Goal: Information Seeking & Learning: Learn about a topic

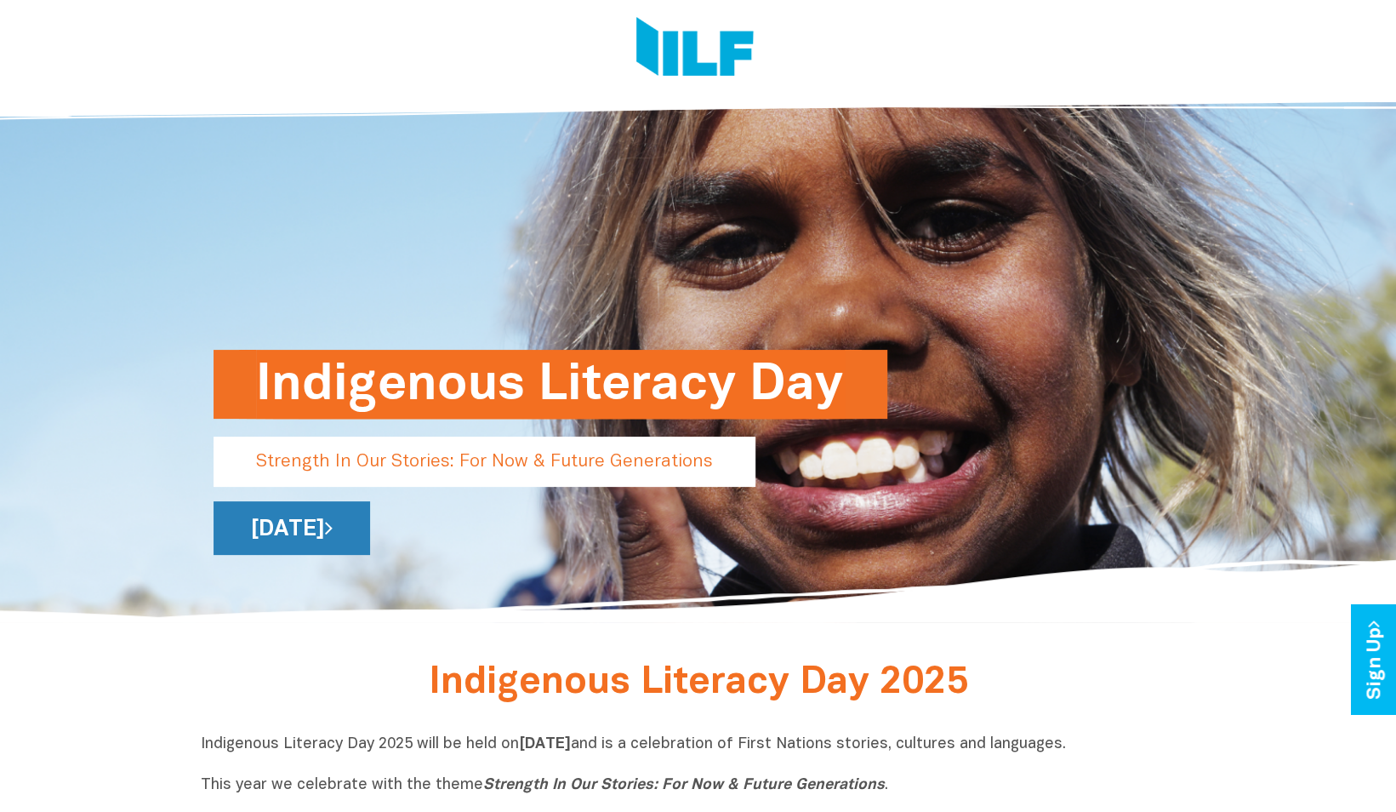
click at [370, 530] on link "Wednesday 3 September 2025" at bounding box center [292, 528] width 157 height 54
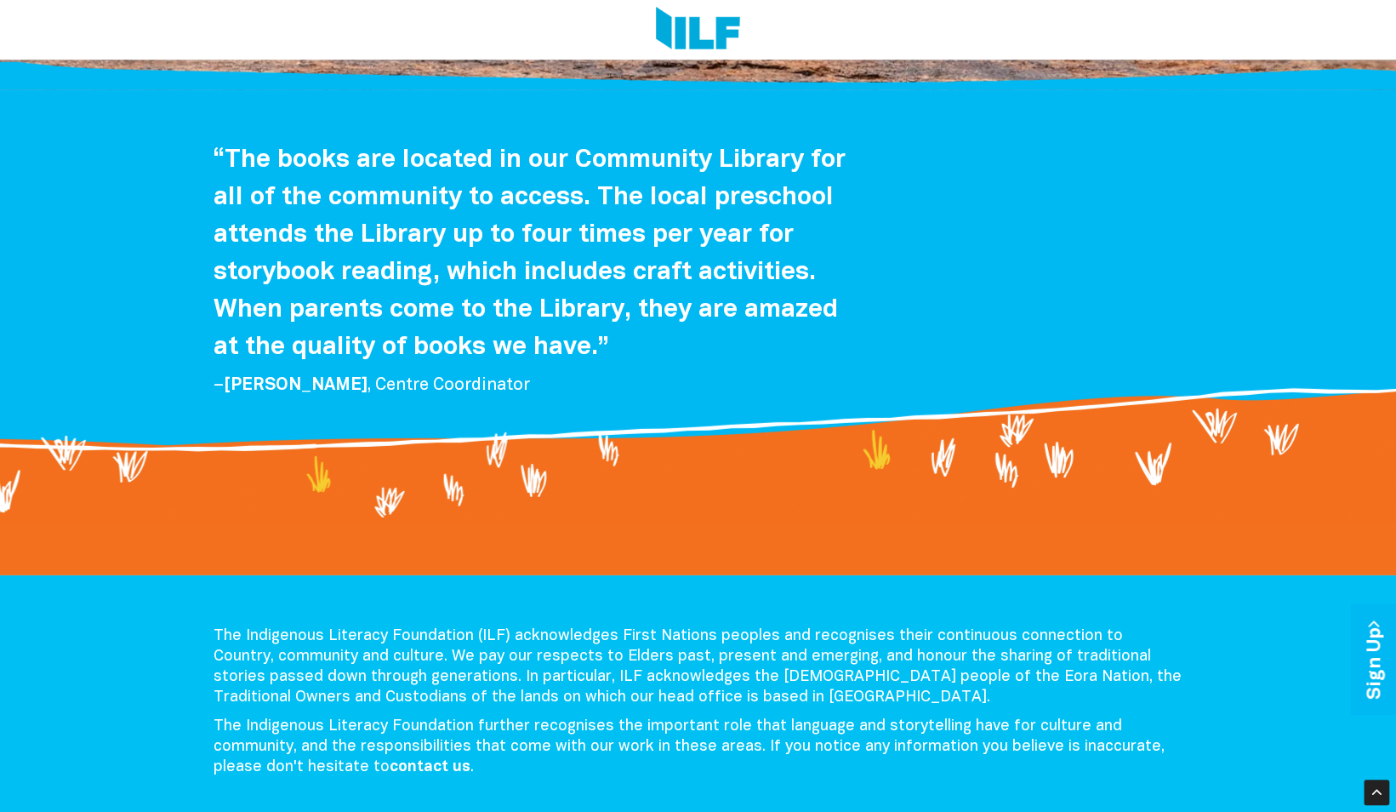
scroll to position [3476, 0]
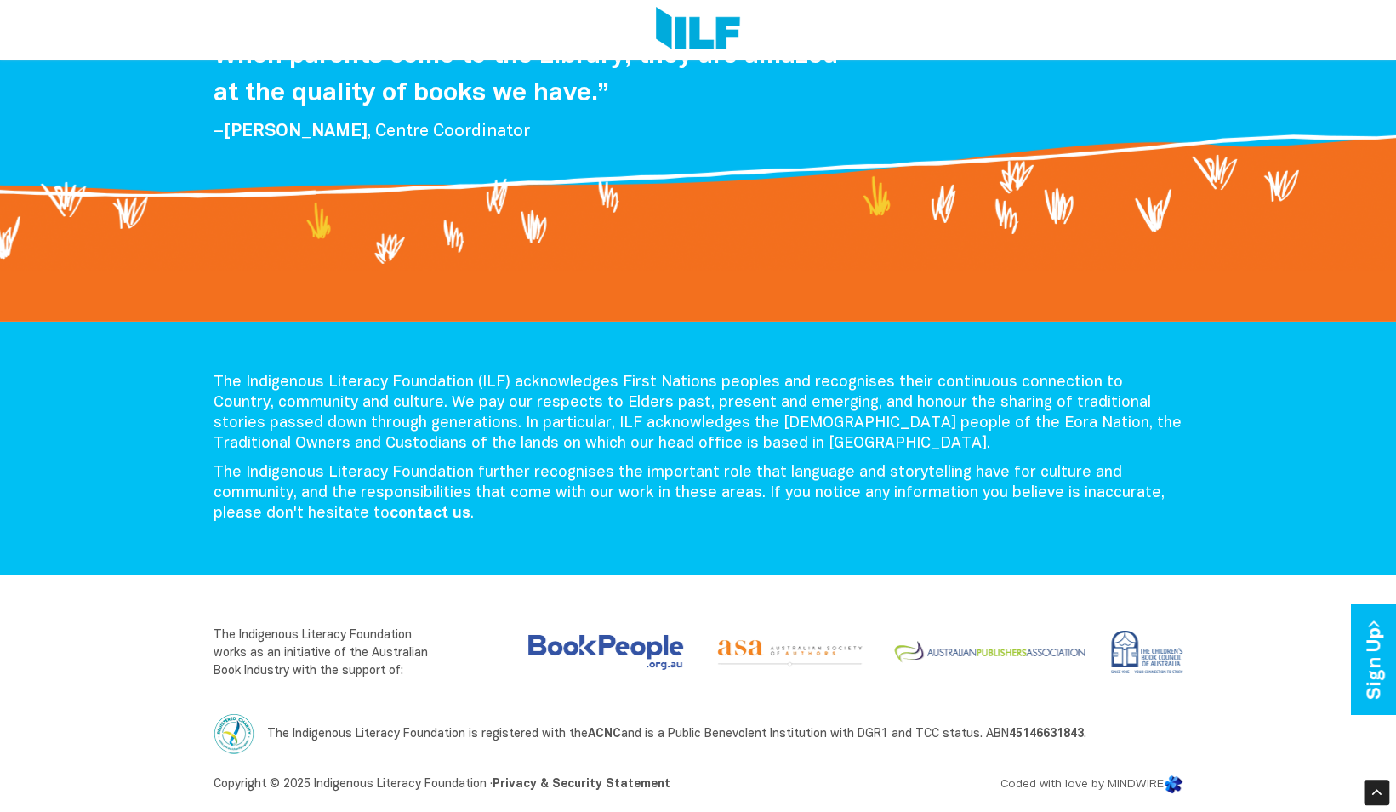
drag, startPoint x: 0, startPoint y: 0, endPoint x: 521, endPoint y: 530, distance: 743.1
click at [521, 530] on div "The Indigenous Literacy Foundation (ILF) acknowledges First Nations peoples and…" at bounding box center [699, 453] width 996 height 160
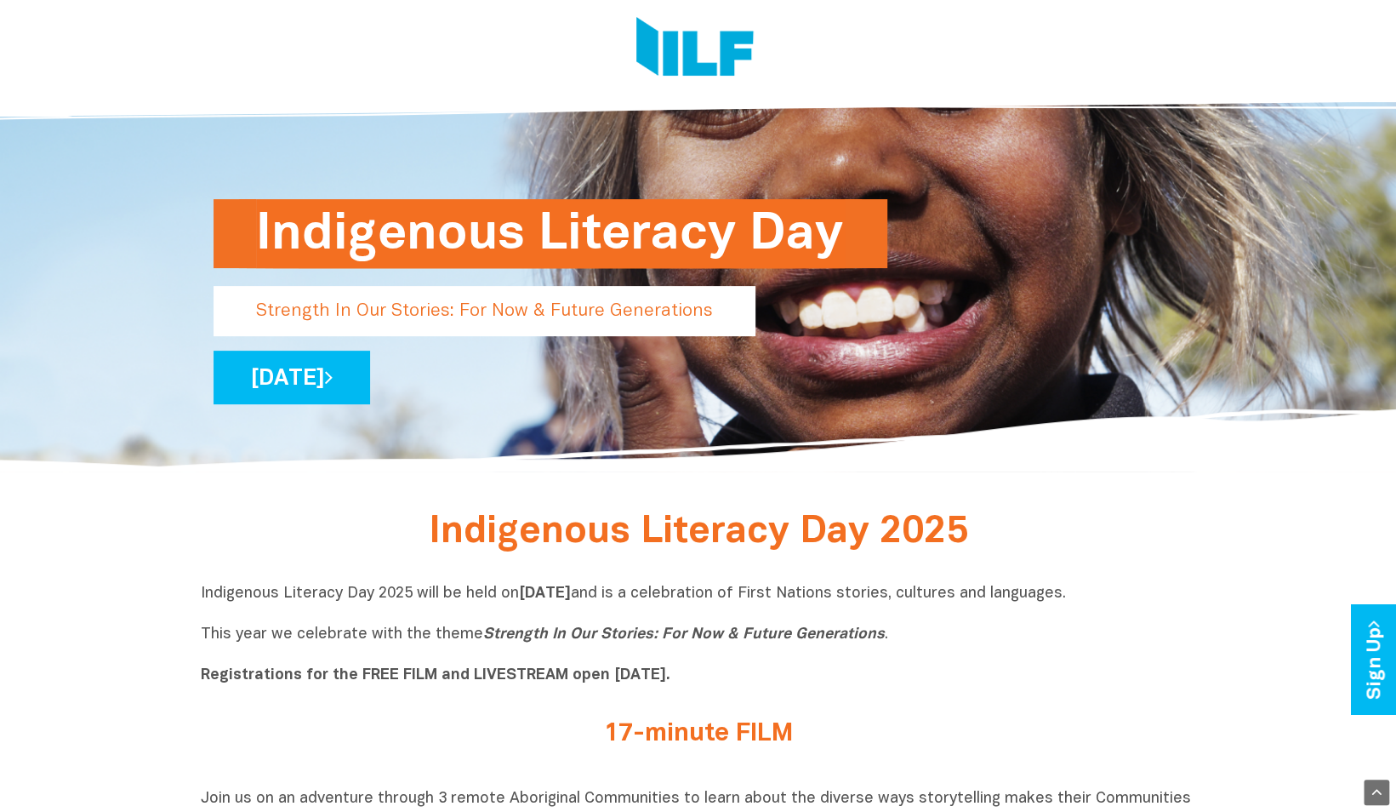
scroll to position [56, 0]
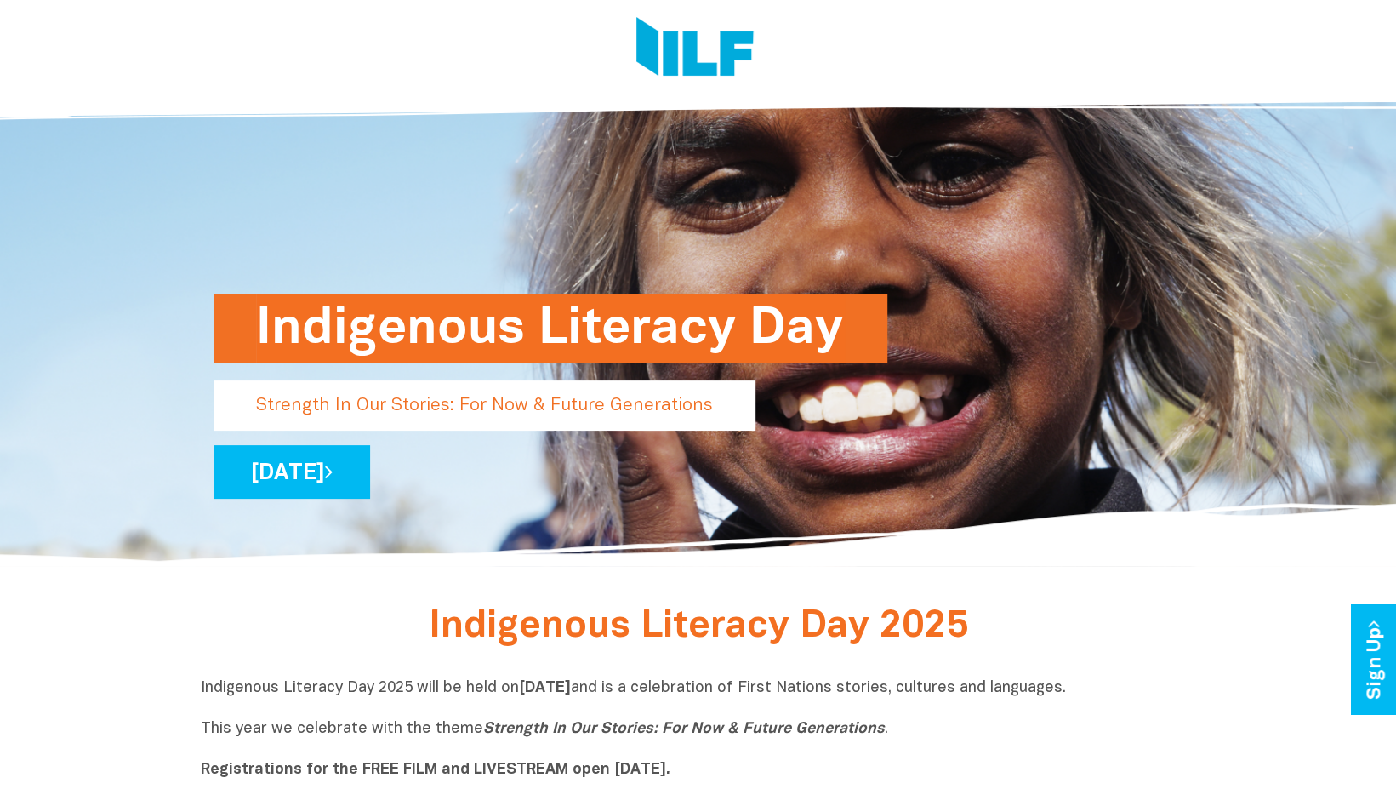
drag, startPoint x: 694, startPoint y: 412, endPoint x: 267, endPoint y: 401, distance: 427.3
click at [267, 401] on p "Strength In Our Stories: For Now & Future Generations" at bounding box center [485, 405] width 542 height 50
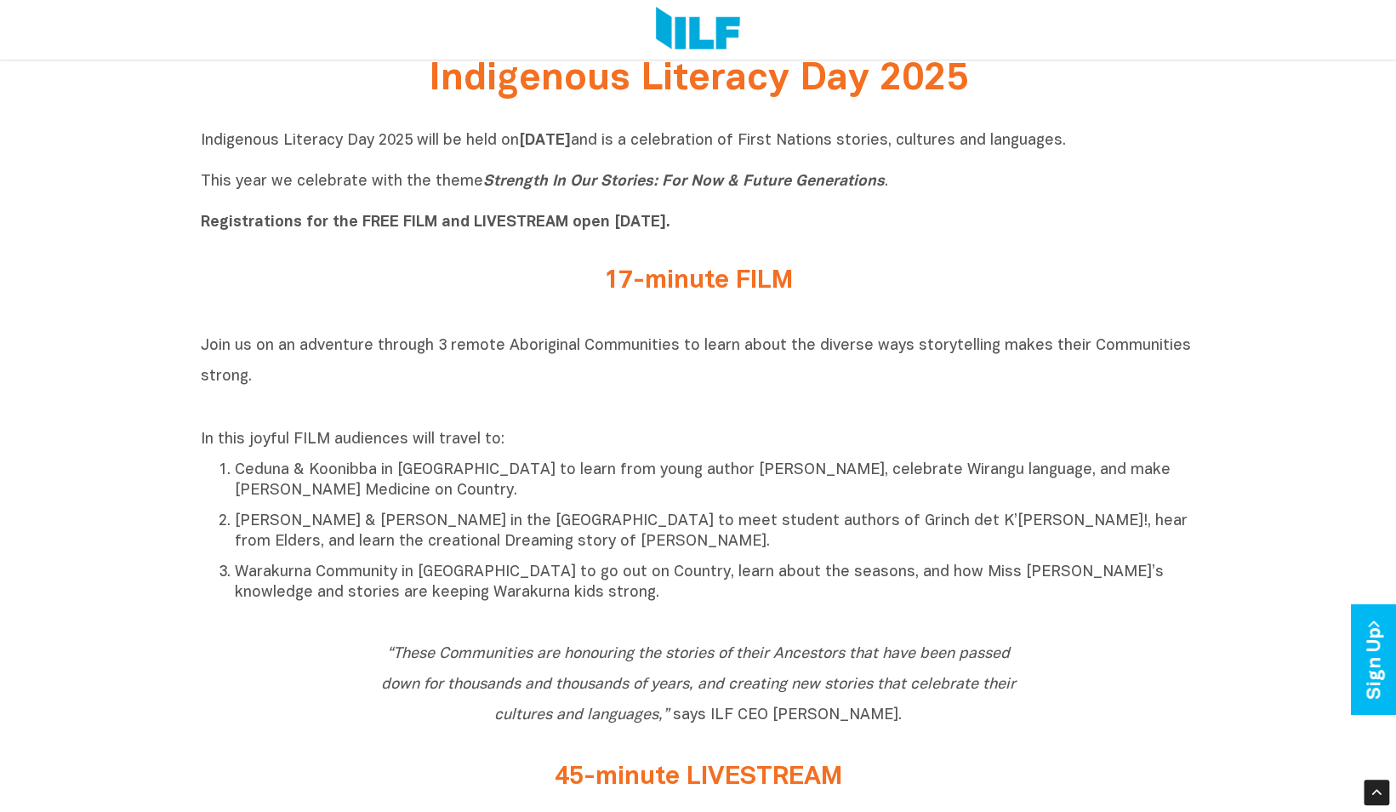
scroll to position [604, 0]
click at [373, 283] on div "17-minute FILM" at bounding box center [699, 284] width 664 height 37
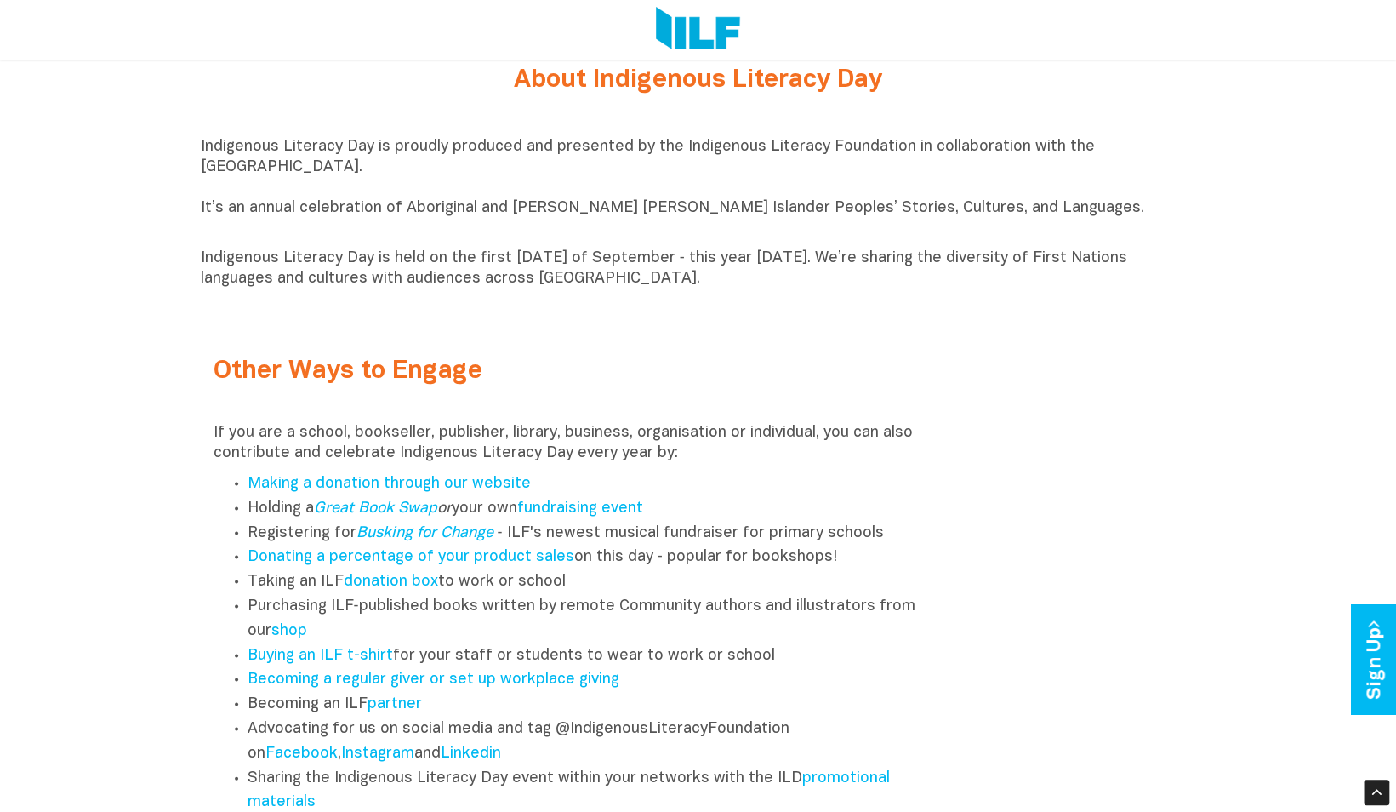
scroll to position [1870, 0]
drag, startPoint x: 172, startPoint y: 155, endPoint x: 830, endPoint y: 291, distance: 671.7
copy div "Indigenous Literacy Day is proudly produced and presented by the Indigenous Lit…"
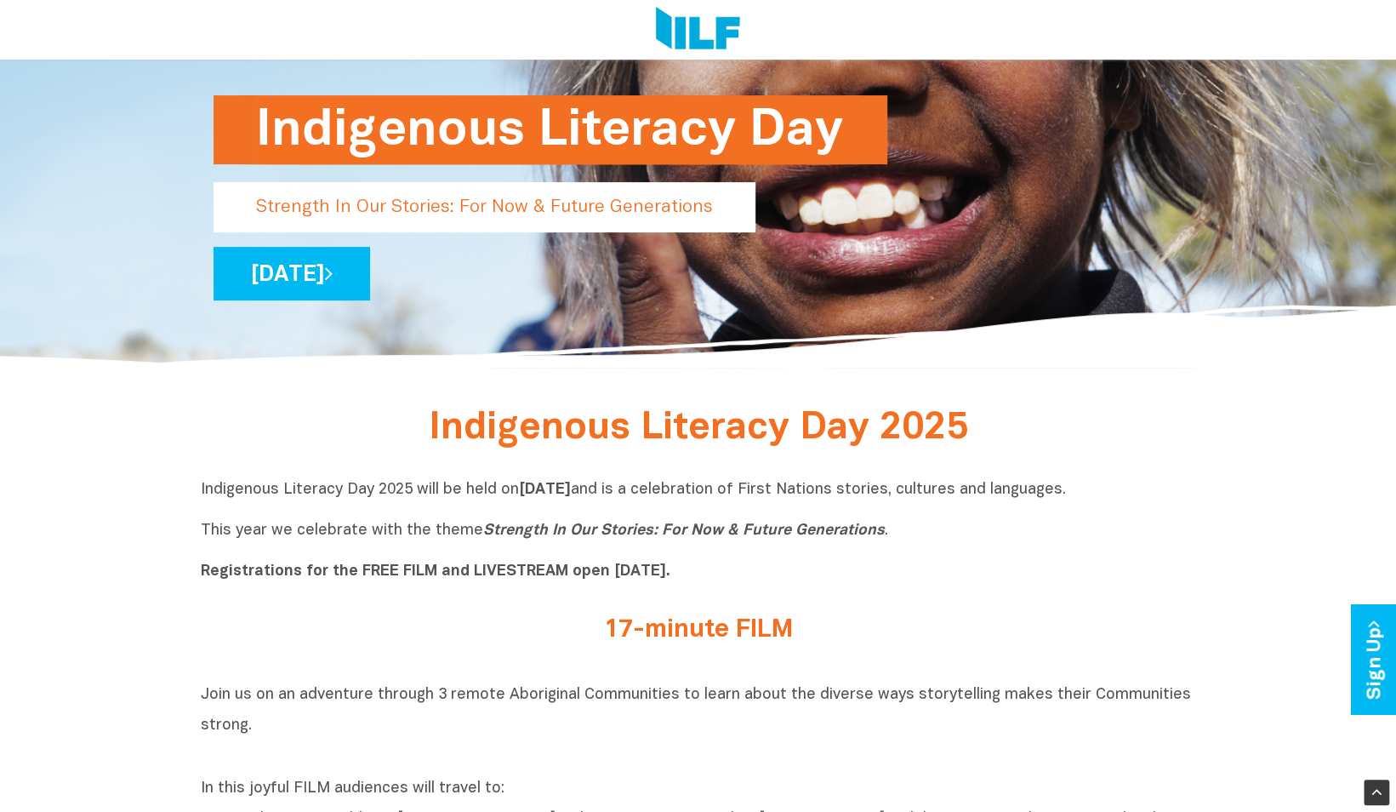
scroll to position [258, 0]
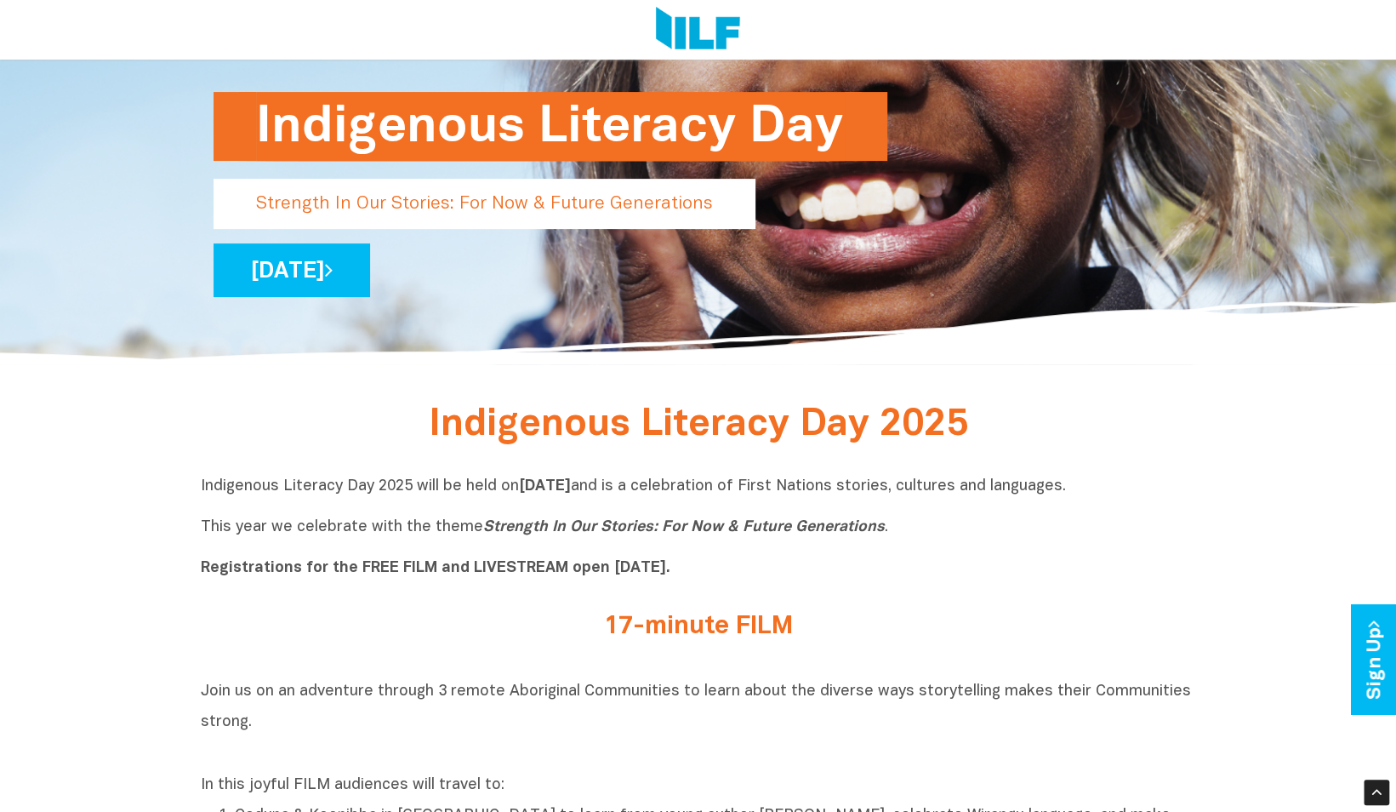
click at [305, 410] on div "Indigenous Literacy Day 2025" at bounding box center [699, 431] width 996 height 66
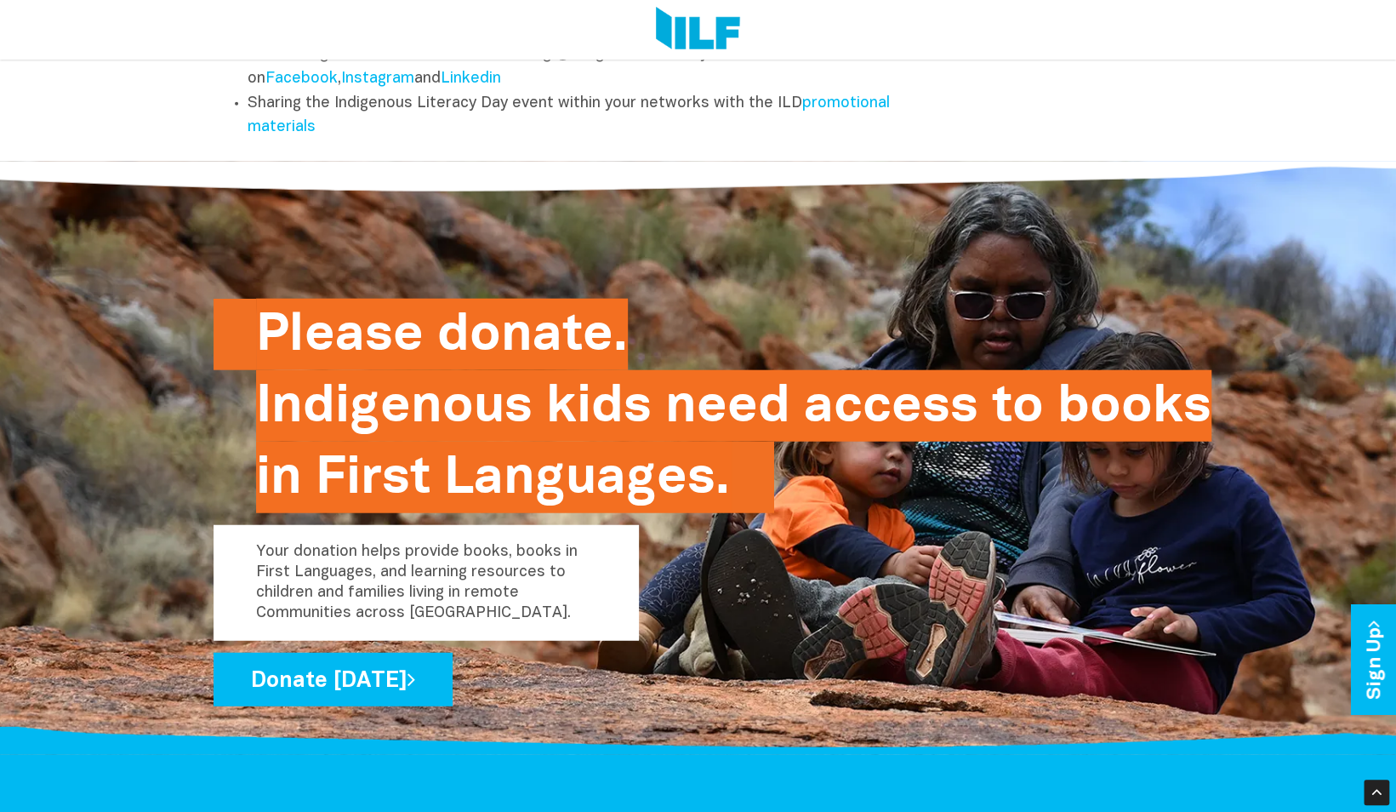
scroll to position [3326, 0]
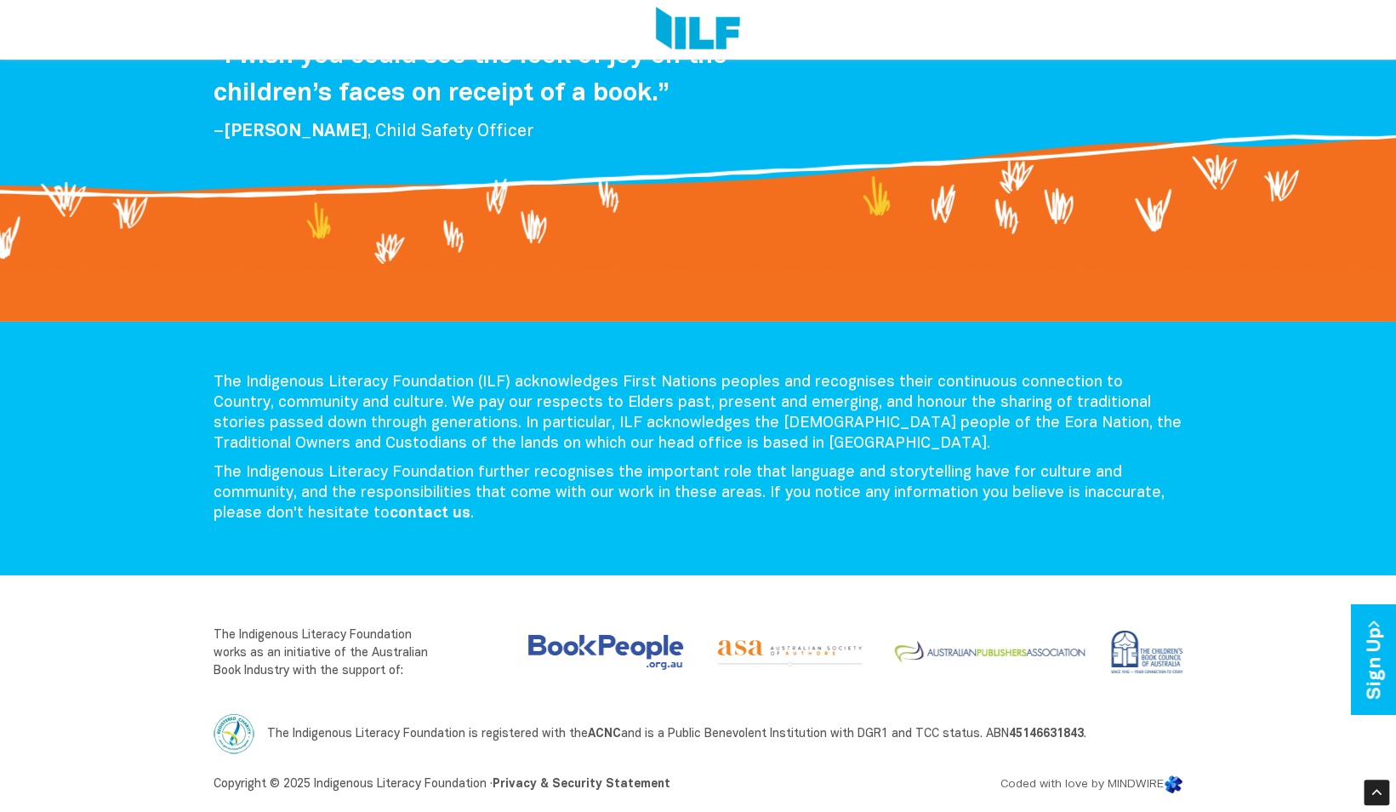
click at [684, 768] on div "Copyright © 2025 Indigenous Literacy Foundation · Privacy & Security Statement" at bounding box center [533, 782] width 664 height 41
click at [166, 655] on div "The Indigenous Literacy Foundation (ILF) acknowledges First Nations peoples and…" at bounding box center [698, 533] width 1396 height 558
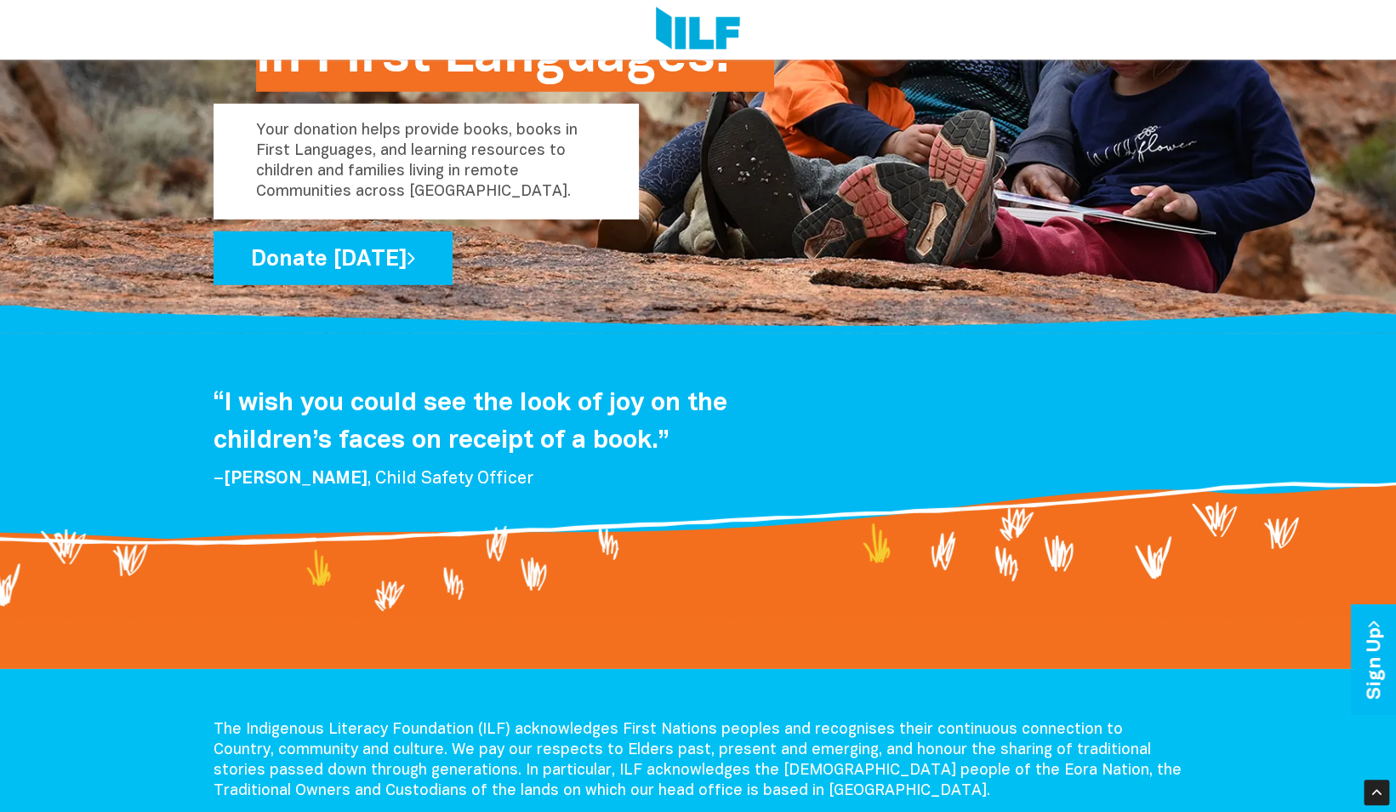
scroll to position [2966, 0]
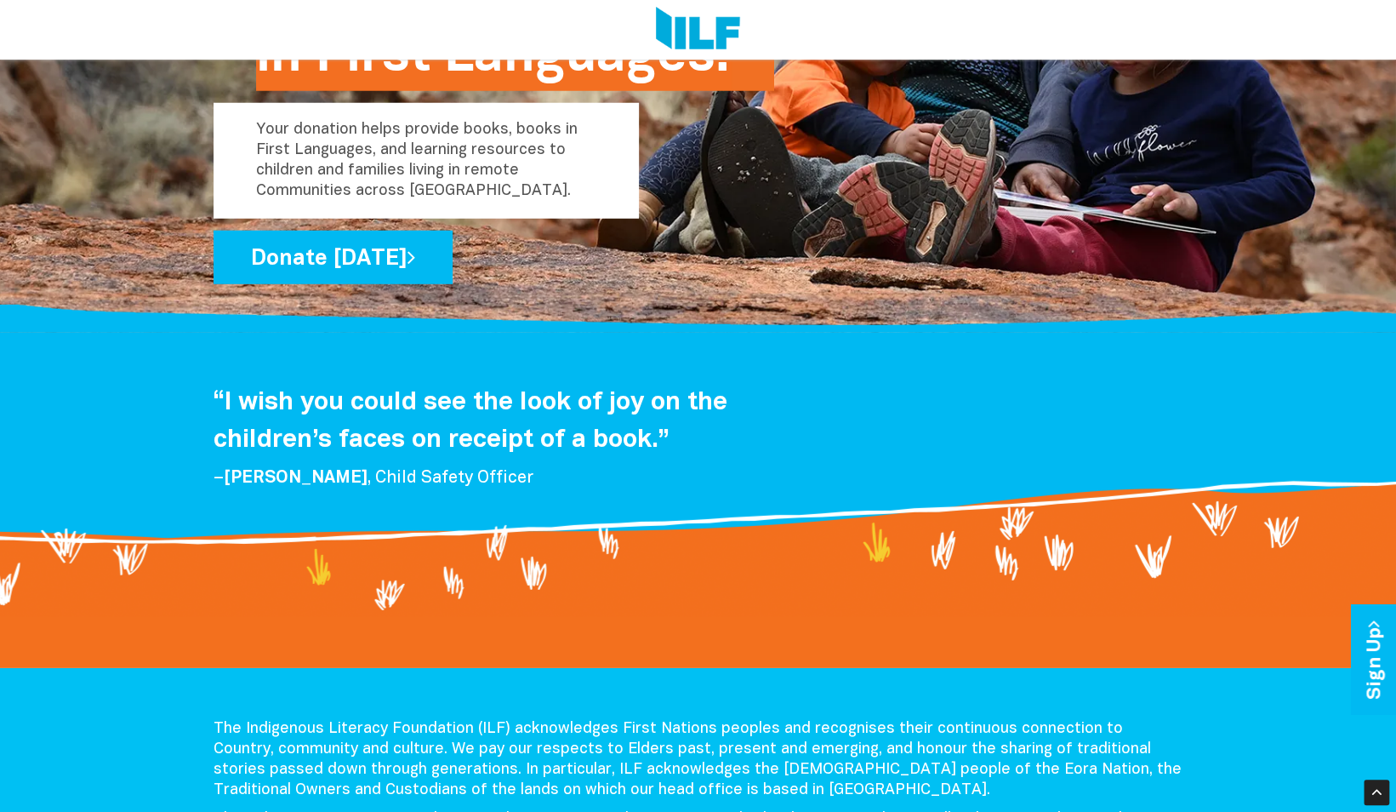
click at [226, 589] on div at bounding box center [698, 545] width 1396 height 143
click at [711, 550] on div at bounding box center [698, 545] width 1396 height 143
click at [798, 548] on div at bounding box center [698, 545] width 1396 height 143
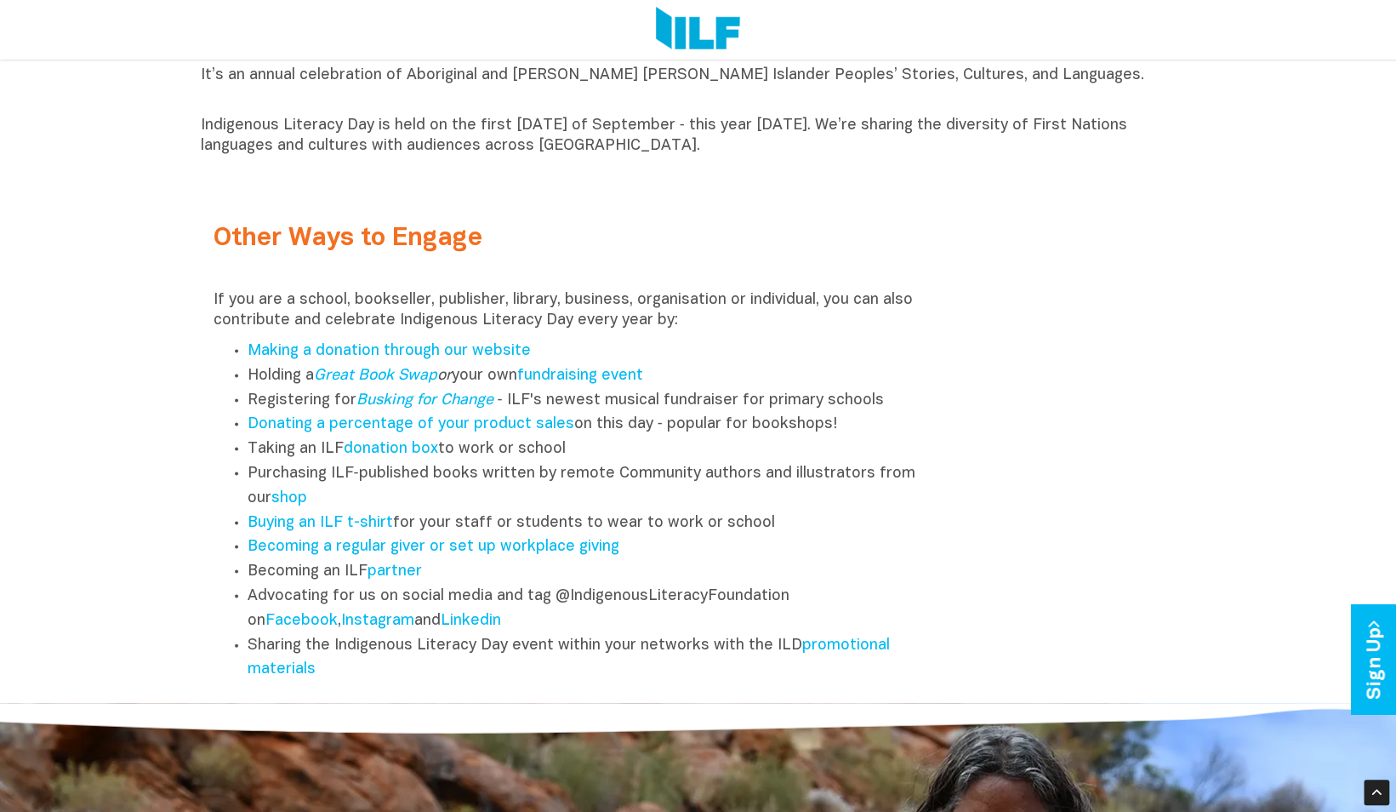
scroll to position [2003, 0]
click at [949, 606] on div "Other Ways to Engage If you are a school, bookseller, publisher, library, busin…" at bounding box center [699, 439] width 996 height 500
click at [1014, 602] on div "Other Ways to Engage If you are a school, bookseller, publisher, library, busin…" at bounding box center [699, 439] width 996 height 500
click at [389, 454] on link "donation box" at bounding box center [391, 447] width 94 height 14
click at [929, 480] on li "Purchasing ILF‑published books written by remote Community authors and illustra…" at bounding box center [592, 484] width 688 height 49
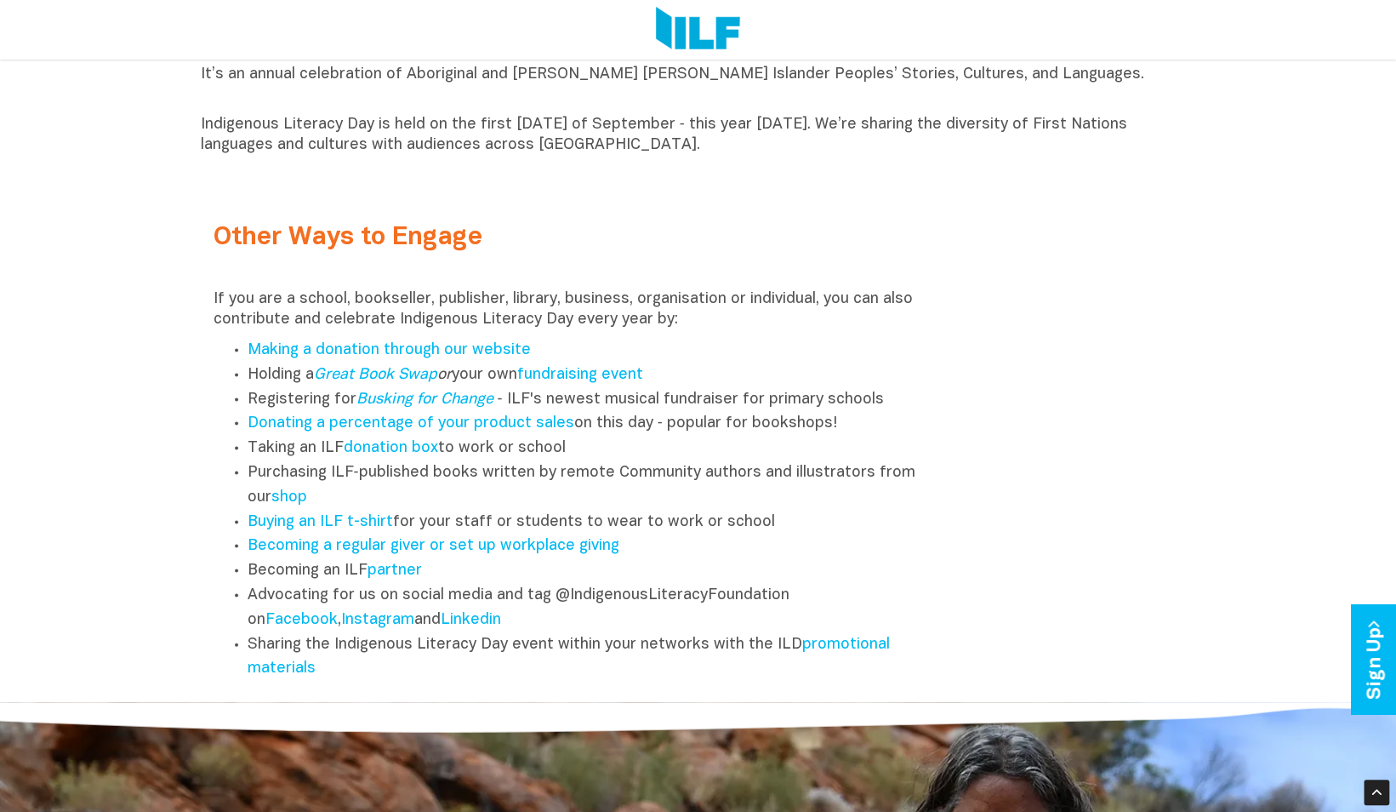
click at [998, 570] on div "Other Ways to Engage If you are a school, bookseller, publisher, library, busin…" at bounding box center [699, 439] width 996 height 500
click at [333, 716] on div at bounding box center [698, 739] width 1396 height 75
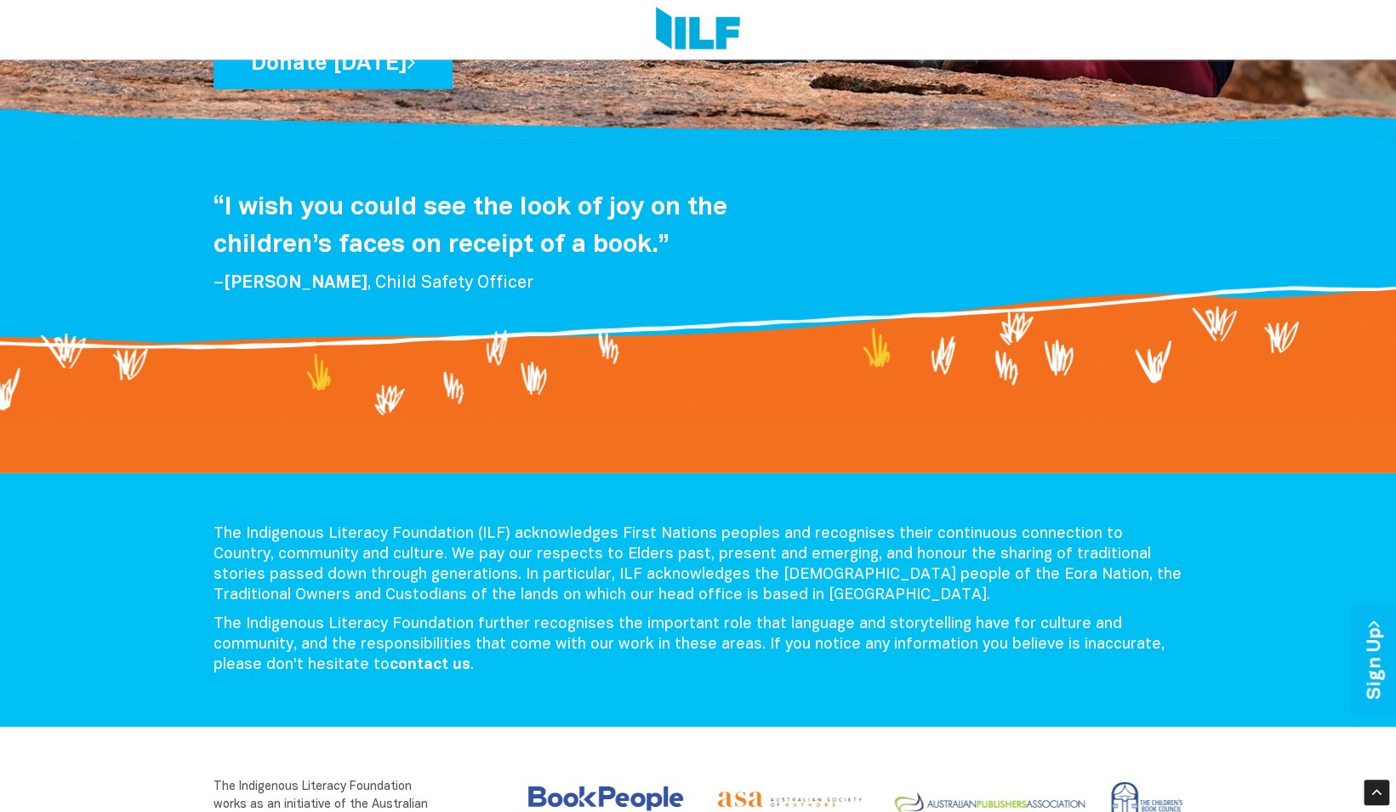
scroll to position [3326, 0]
